Goal: Transaction & Acquisition: Purchase product/service

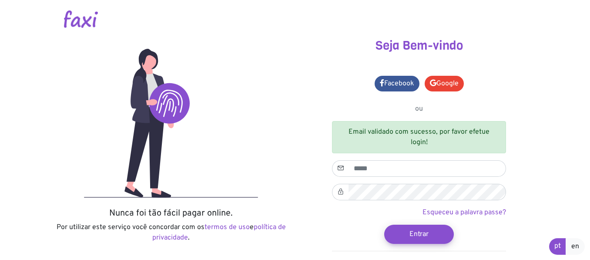
scroll to position [74, 0]
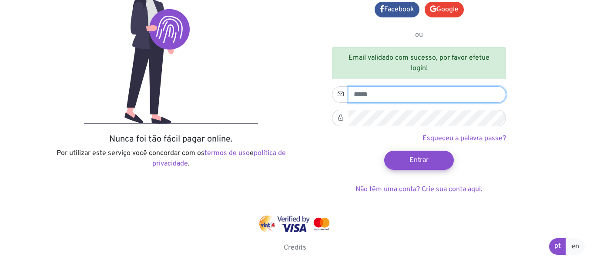
click at [381, 94] on input "email" at bounding box center [426, 94] width 157 height 17
click at [363, 94] on input "**********" at bounding box center [426, 94] width 157 height 17
type input "**********"
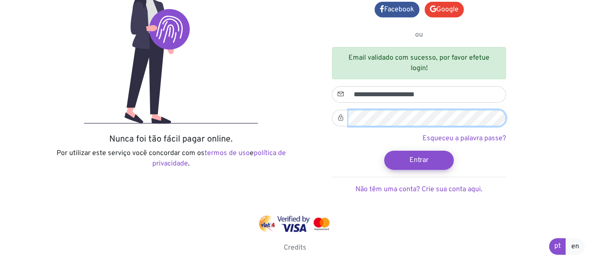
click at [384, 151] on button "Entrar" at bounding box center [419, 160] width 70 height 19
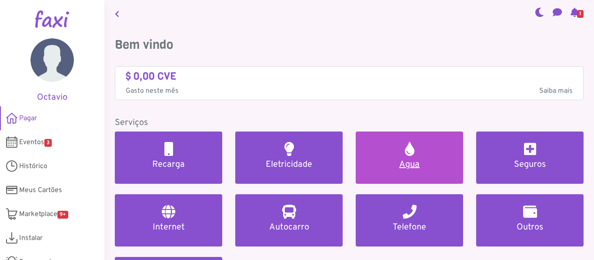
scroll to position [87, 0]
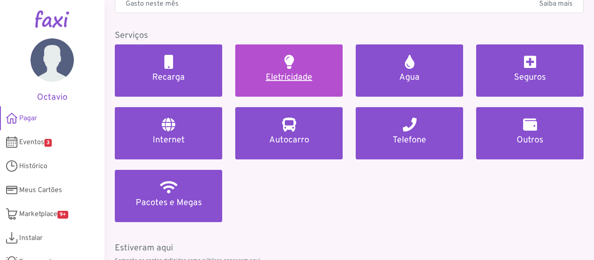
click at [285, 72] on h5 "Eletricidade" at bounding box center [289, 77] width 87 height 10
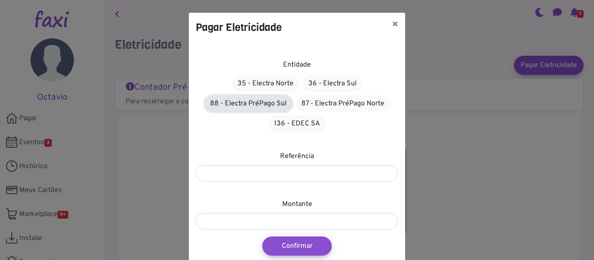
click at [263, 102] on link "88 - Electra PréPago Sul" at bounding box center [248, 103] width 88 height 17
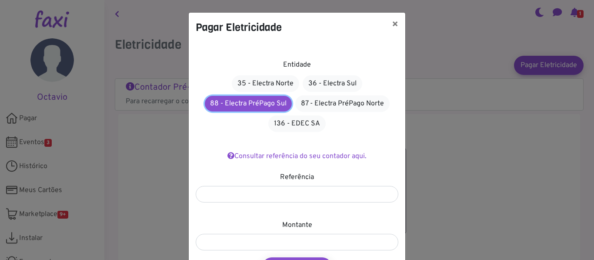
scroll to position [57, 0]
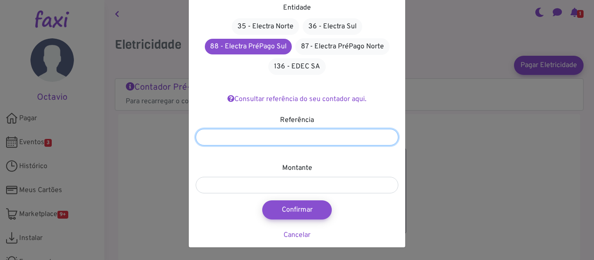
click at [219, 137] on input "number" at bounding box center [297, 137] width 203 height 17
type input "********"
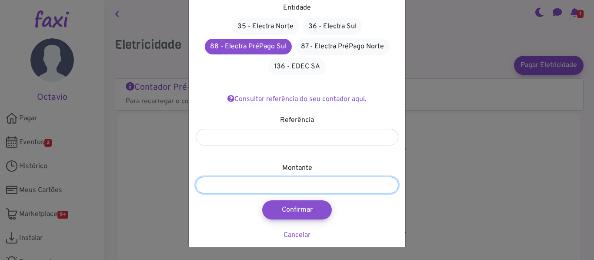
click at [269, 188] on input "number" at bounding box center [297, 185] width 203 height 17
type input "****"
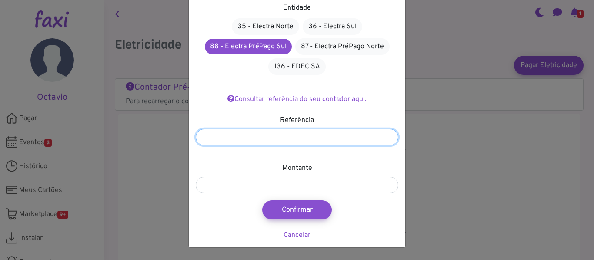
click at [248, 140] on input "********" at bounding box center [297, 137] width 203 height 17
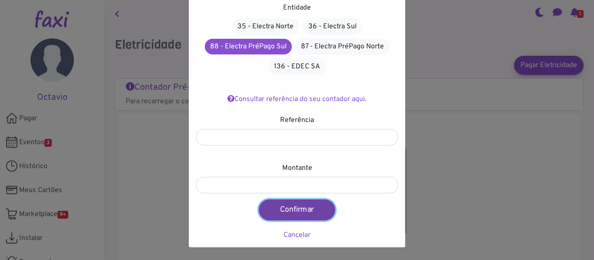
click at [294, 207] on button "Confirmar" at bounding box center [297, 209] width 77 height 21
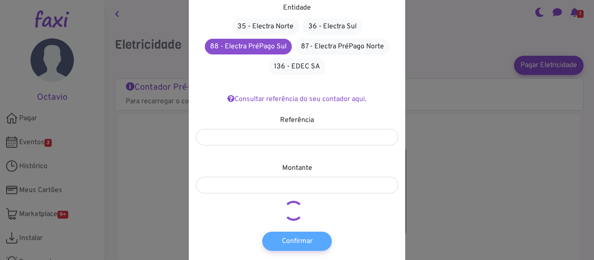
click at [45, 141] on div "Pagar Eletricidade × Entidade 35 - Electra Norte 36 - Electra Sul 88 - Electra …" at bounding box center [297, 130] width 594 height 260
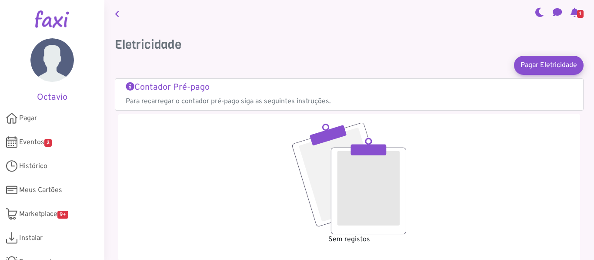
scroll to position [46, 0]
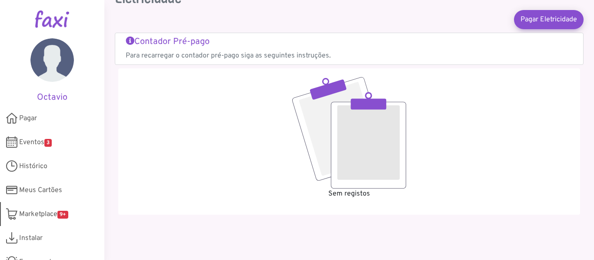
click at [59, 213] on span "Marketplace 9+" at bounding box center [43, 214] width 49 height 10
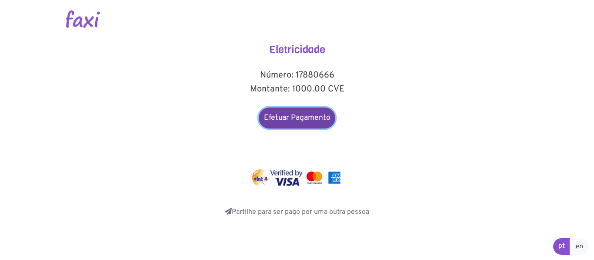
click at [305, 117] on link "Efetuar Pagamento" at bounding box center [297, 117] width 77 height 21
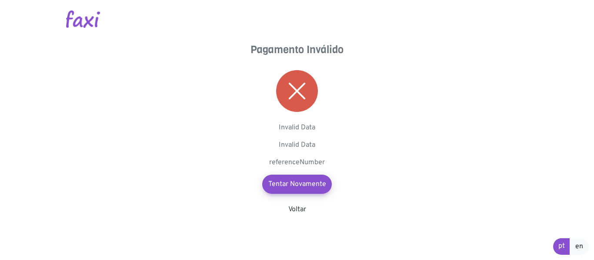
click at [297, 204] on div "Pagamento Inválido Invalid Data Invalid Data referenceNumber Tentar Novamente V…" at bounding box center [297, 129] width 174 height 171
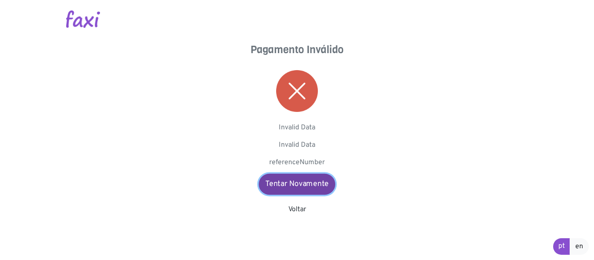
click at [302, 180] on link "Tentar Novamente" at bounding box center [297, 184] width 77 height 21
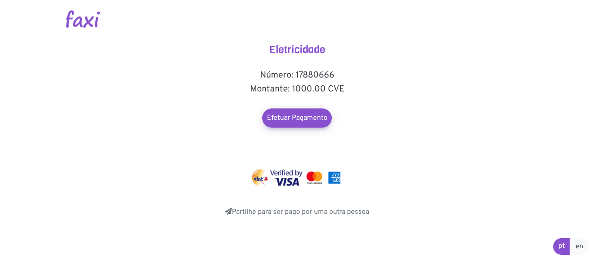
click at [260, 176] on img at bounding box center [259, 177] width 17 height 17
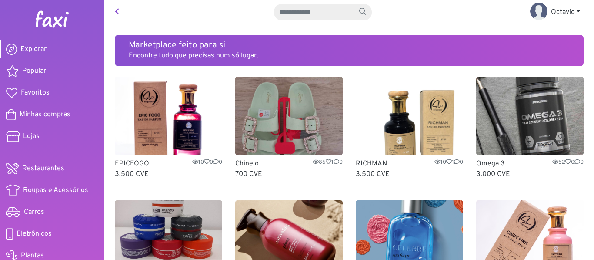
click at [39, 49] on span "Explorar" at bounding box center [33, 49] width 26 height 10
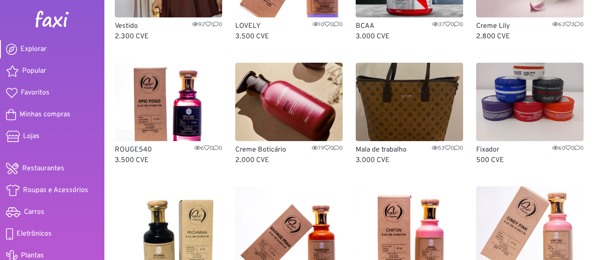
scroll to position [87, 0]
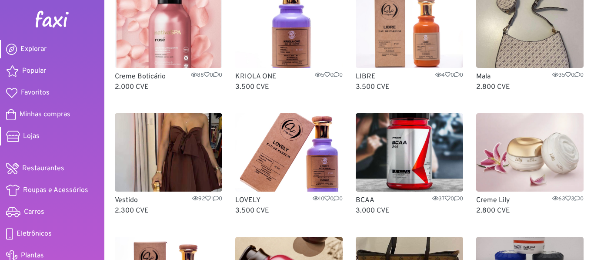
click at [34, 134] on span "Lojas" at bounding box center [31, 136] width 17 height 10
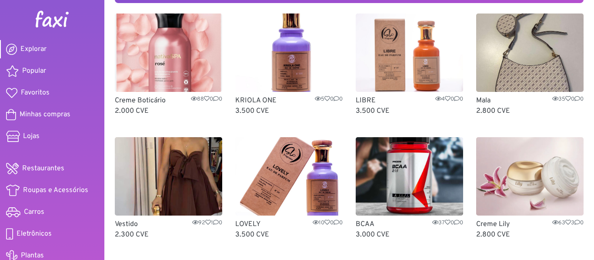
scroll to position [0, 0]
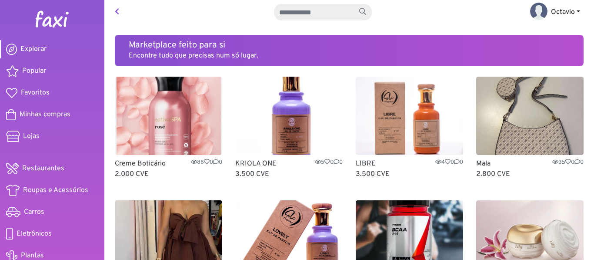
click at [539, 10] on img at bounding box center [538, 11] width 17 height 17
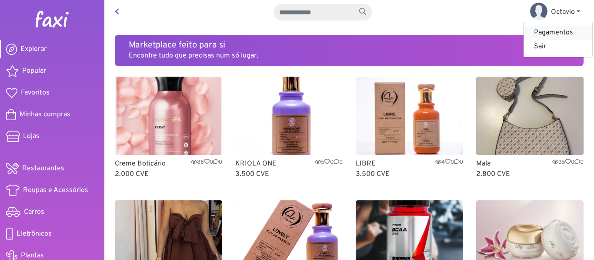
click at [543, 31] on link "Pagamentos" at bounding box center [558, 33] width 69 height 14
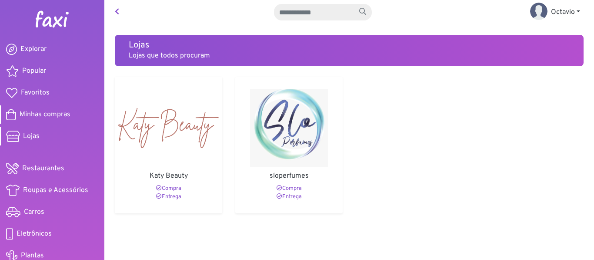
click at [34, 113] on span "Minhas compras" at bounding box center [45, 114] width 51 height 10
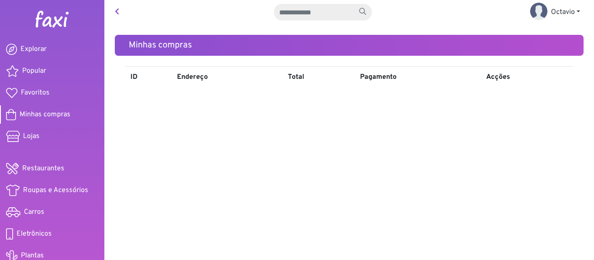
click at [41, 47] on span "Explorar" at bounding box center [33, 49] width 26 height 10
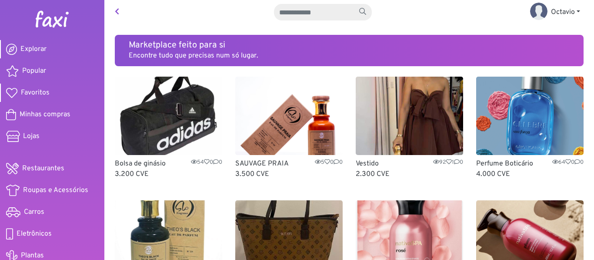
click at [30, 91] on span "Favoritos" at bounding box center [35, 92] width 29 height 10
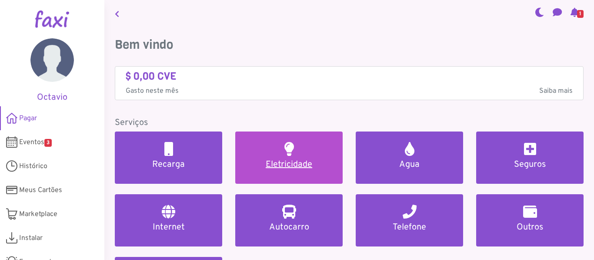
click at [276, 160] on h5 "Eletricidade" at bounding box center [289, 164] width 87 height 10
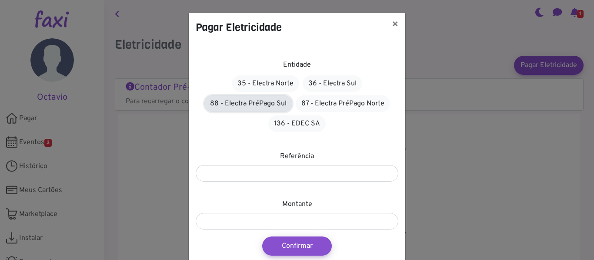
click at [268, 103] on link "88 - Electra PréPago Sul" at bounding box center [248, 103] width 88 height 17
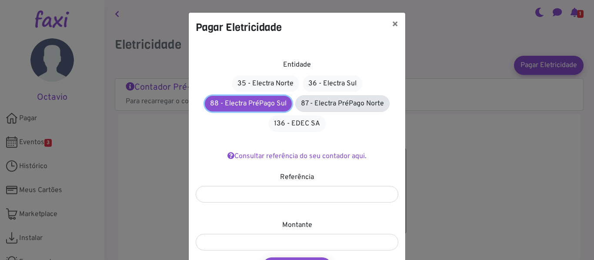
scroll to position [57, 0]
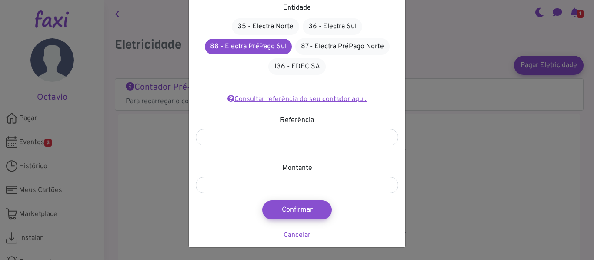
click at [305, 99] on link "Consultar referência do seu contador aqui." at bounding box center [297, 99] width 139 height 9
click at [572, 13] on div "Pagar Eletricidade × Entidade 35 - Electra Norte 36 - Electra Sul 88 - Electra …" at bounding box center [297, 130] width 594 height 260
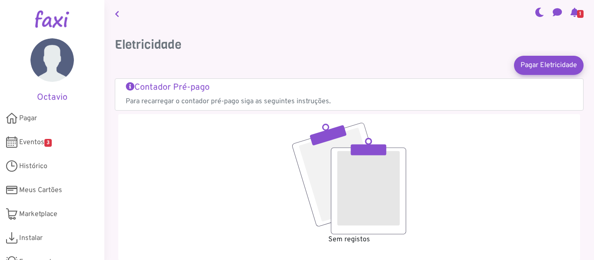
click at [577, 14] on span "1" at bounding box center [580, 14] width 7 height 8
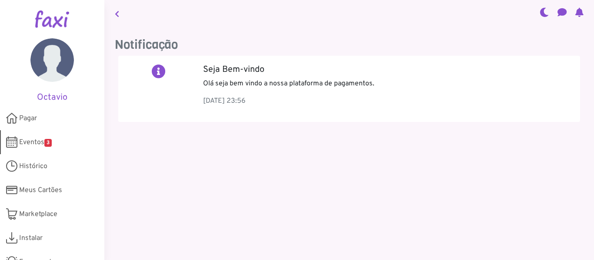
click at [43, 139] on span "Eventos 3" at bounding box center [35, 142] width 33 height 10
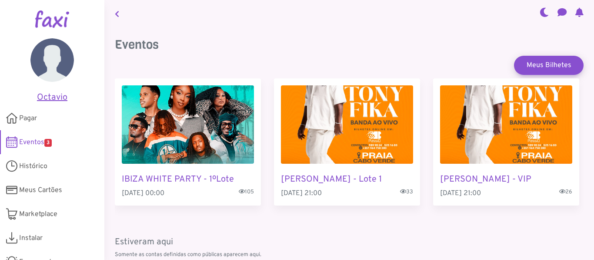
click at [54, 94] on h5 "Octavio" at bounding box center [52, 97] width 78 height 10
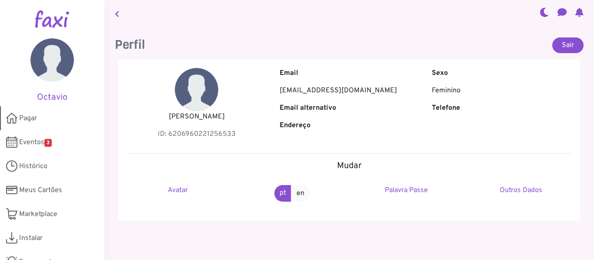
click at [31, 118] on span "Pagar" at bounding box center [28, 118] width 18 height 10
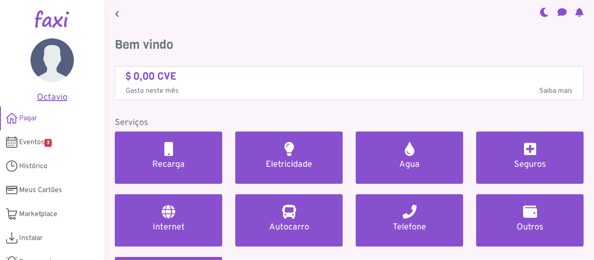
click at [50, 97] on h5 "Octavio" at bounding box center [52, 97] width 78 height 10
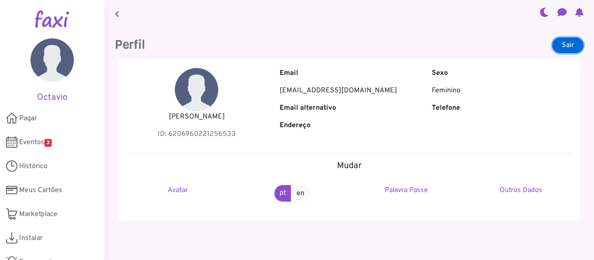
click at [564, 44] on link "Sair" at bounding box center [568, 45] width 31 height 16
